Goal: Information Seeking & Learning: Learn about a topic

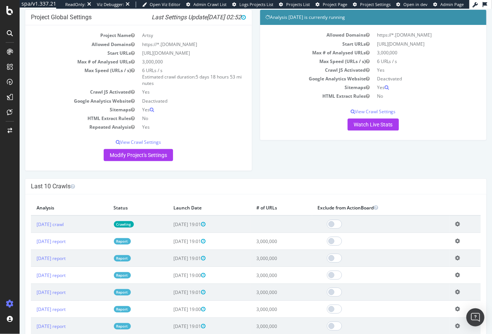
scroll to position [81, 0]
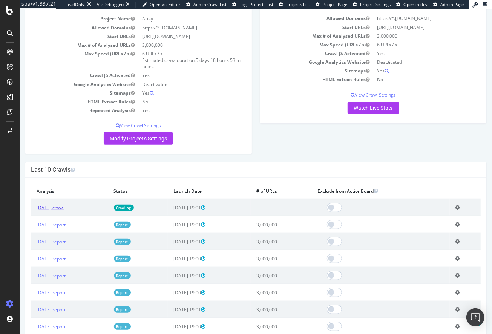
click at [63, 206] on link "[DATE] crawl" at bounding box center [49, 207] width 27 height 6
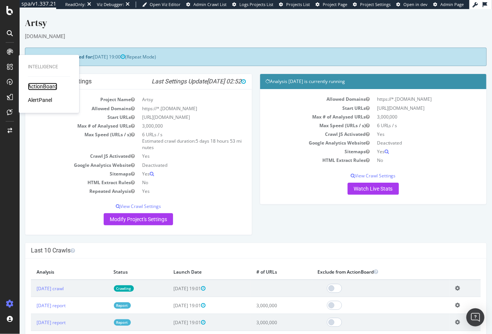
click at [46, 86] on div "ActionBoard" at bounding box center [42, 87] width 29 height 8
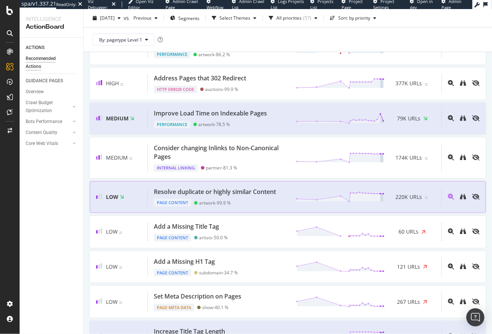
scroll to position [233, 0]
click at [269, 190] on div "Resolve duplicate or highly similar Content" at bounding box center [215, 191] width 122 height 9
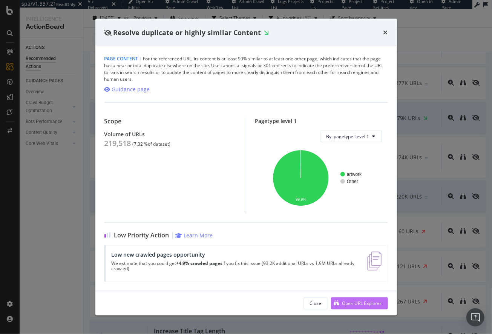
click at [354, 300] on div "Open URL Explorer" at bounding box center [356, 302] width 51 height 11
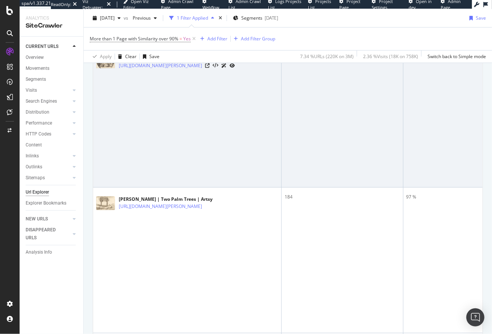
scroll to position [198, 0]
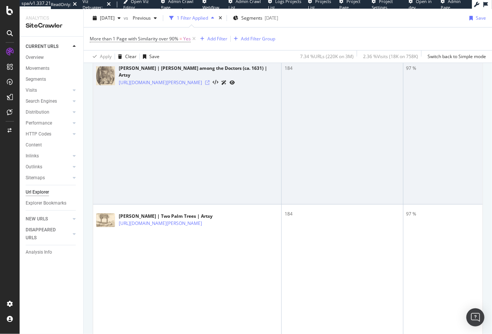
click at [210, 80] on icon at bounding box center [207, 82] width 5 height 5
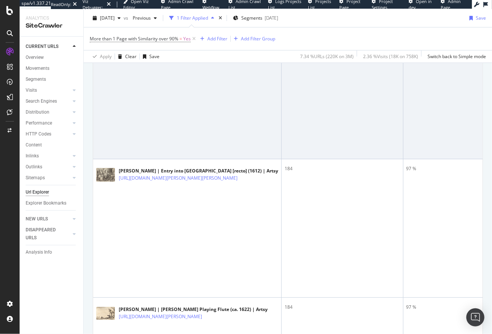
scroll to position [390, 0]
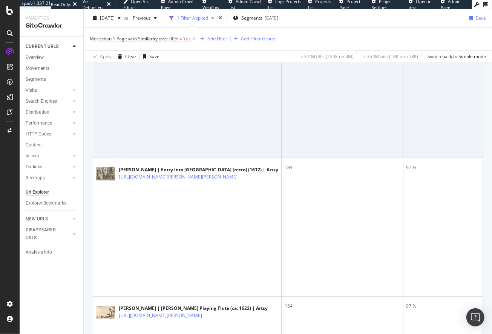
click at [210, 34] on icon at bounding box center [207, 31] width 5 height 5
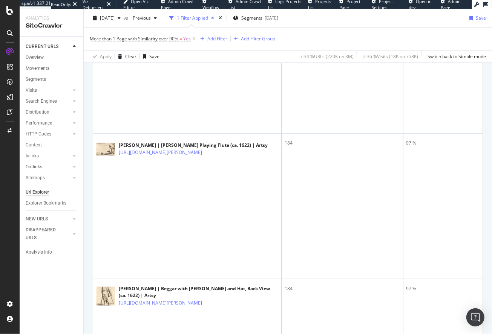
scroll to position [568, 0]
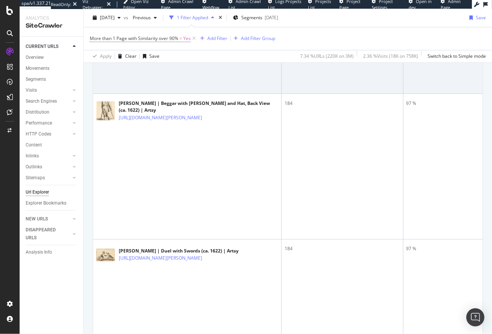
scroll to position [787, 0]
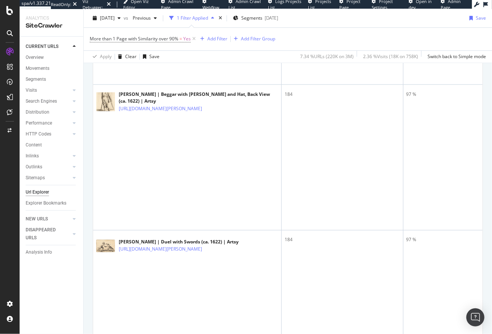
scroll to position [629, 0]
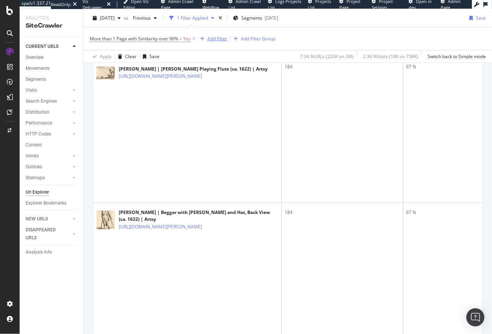
click at [217, 38] on div "Add Filter" at bounding box center [217, 38] width 20 height 6
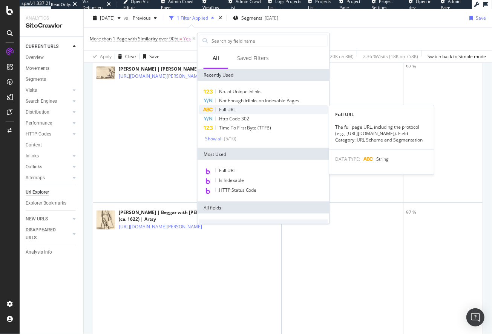
click at [231, 107] on span "Full URL" at bounding box center [227, 109] width 17 height 6
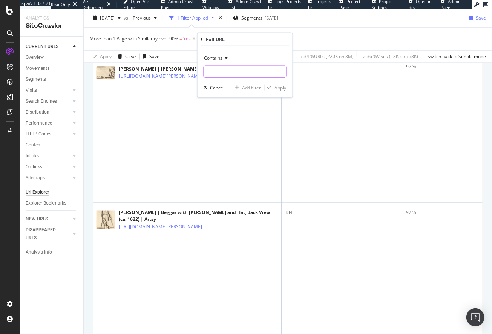
click at [220, 72] on input "text" at bounding box center [245, 72] width 82 height 12
type input "-10"
click at [279, 86] on div "Apply" at bounding box center [281, 87] width 12 height 6
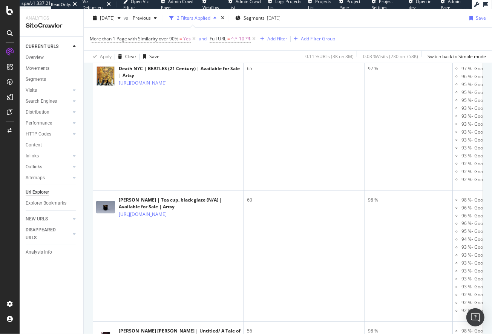
scroll to position [768, 0]
